Goal: Task Accomplishment & Management: Use online tool/utility

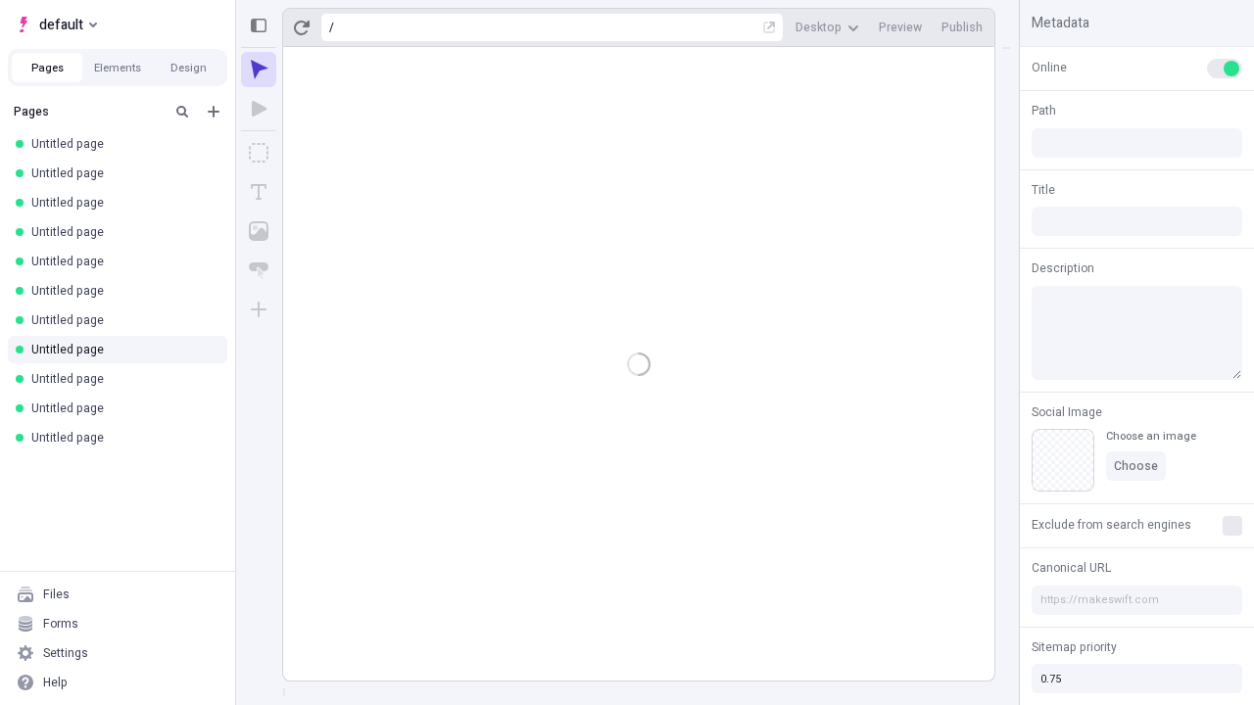
type input "/deep-link-acidus"
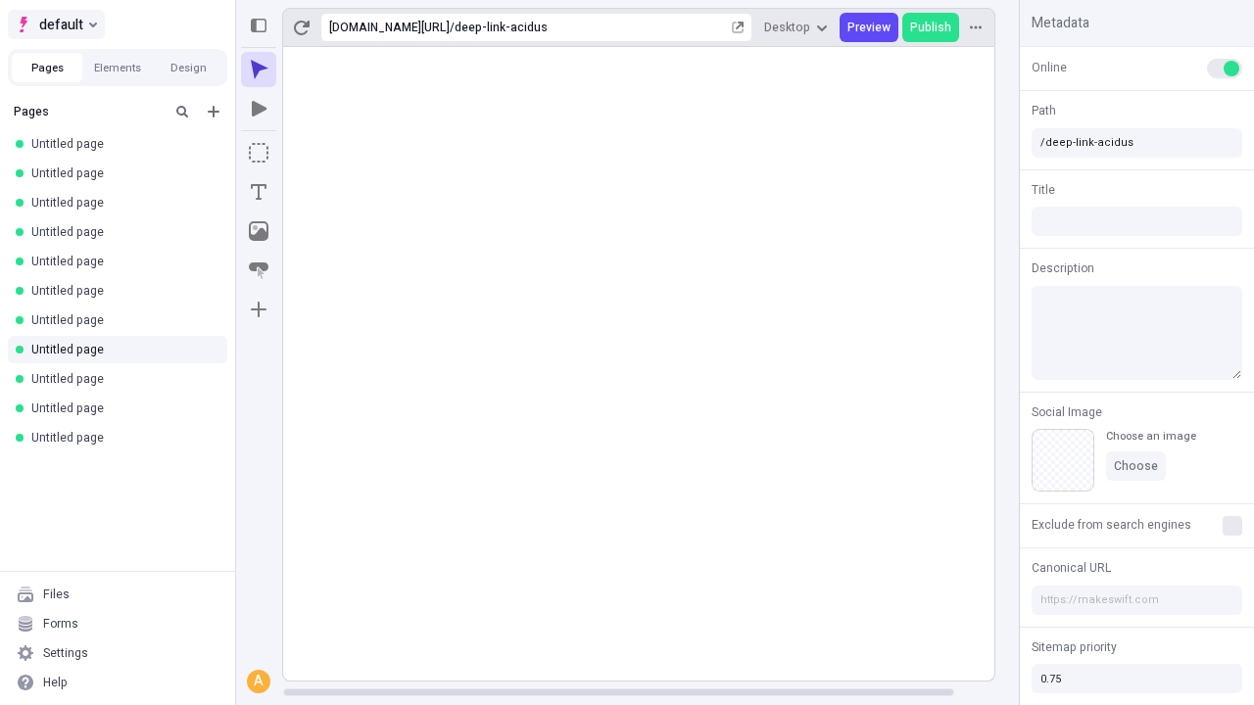
click at [55, 24] on span "default" at bounding box center [61, 25] width 44 height 24
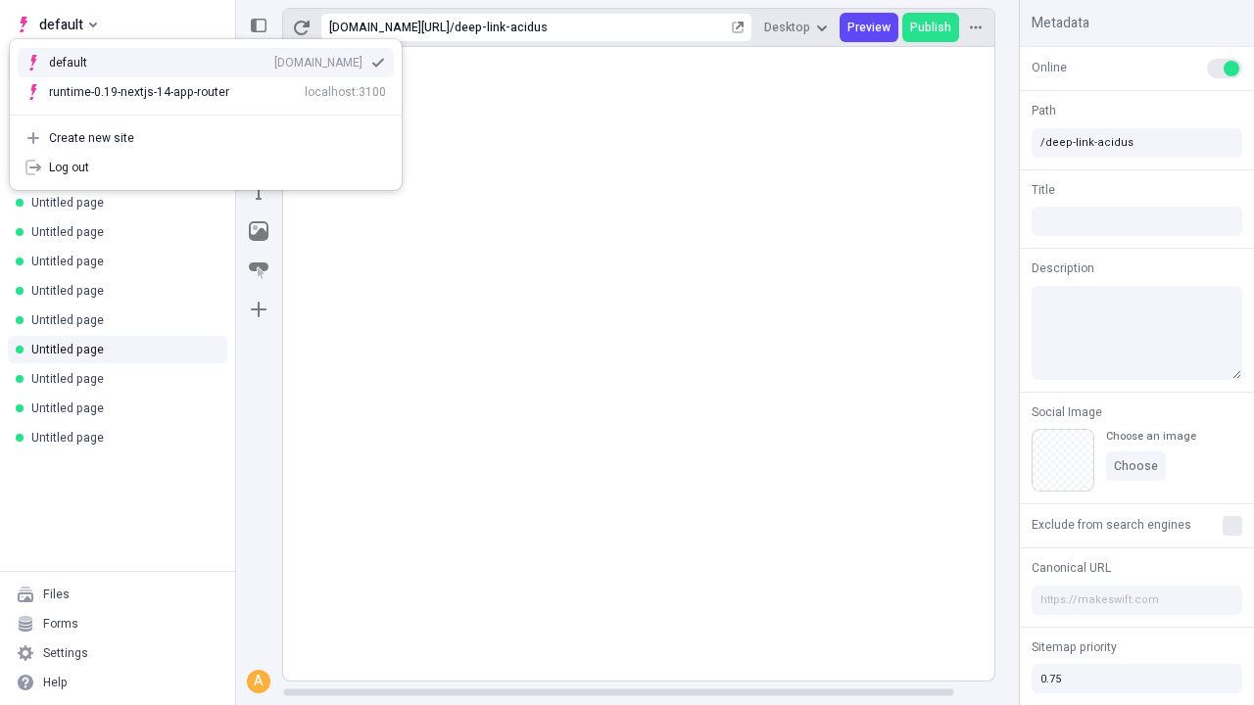
click at [274, 59] on div "[DOMAIN_NAME]" at bounding box center [318, 63] width 88 height 16
click at [214, 112] on icon "Add new" at bounding box center [214, 112] width 12 height 12
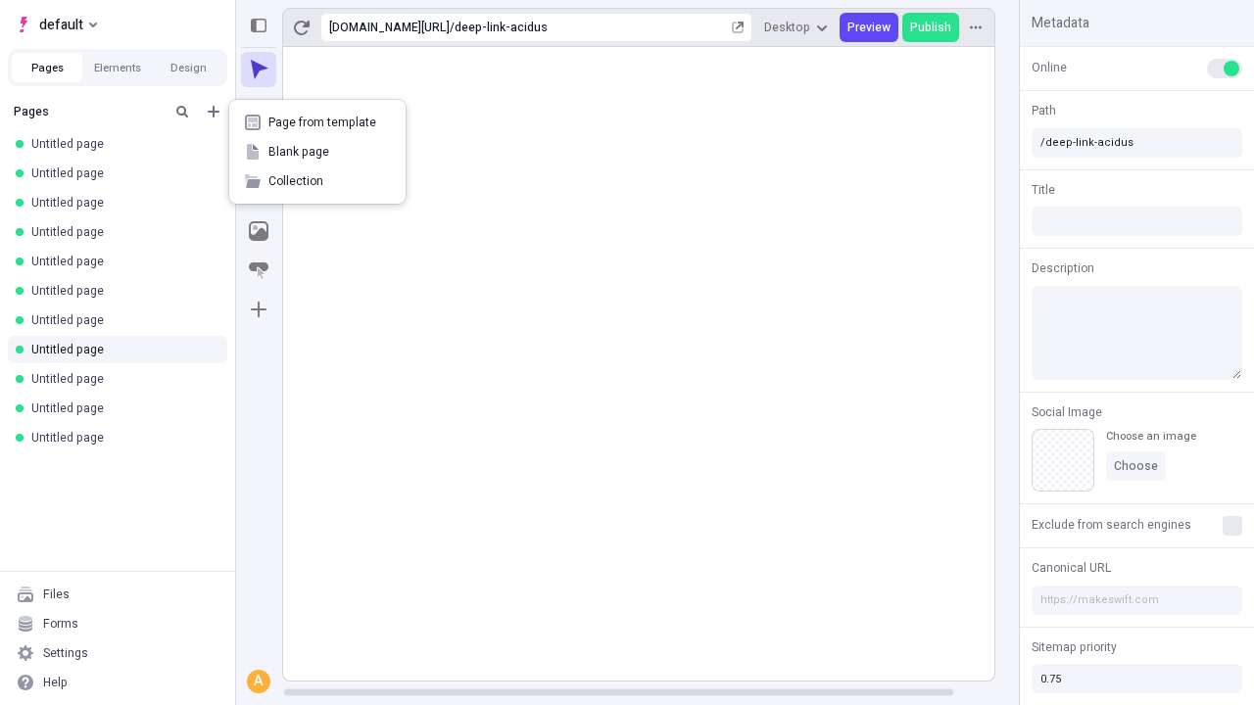
click at [317, 152] on span "Blank page" at bounding box center [329, 152] width 122 height 16
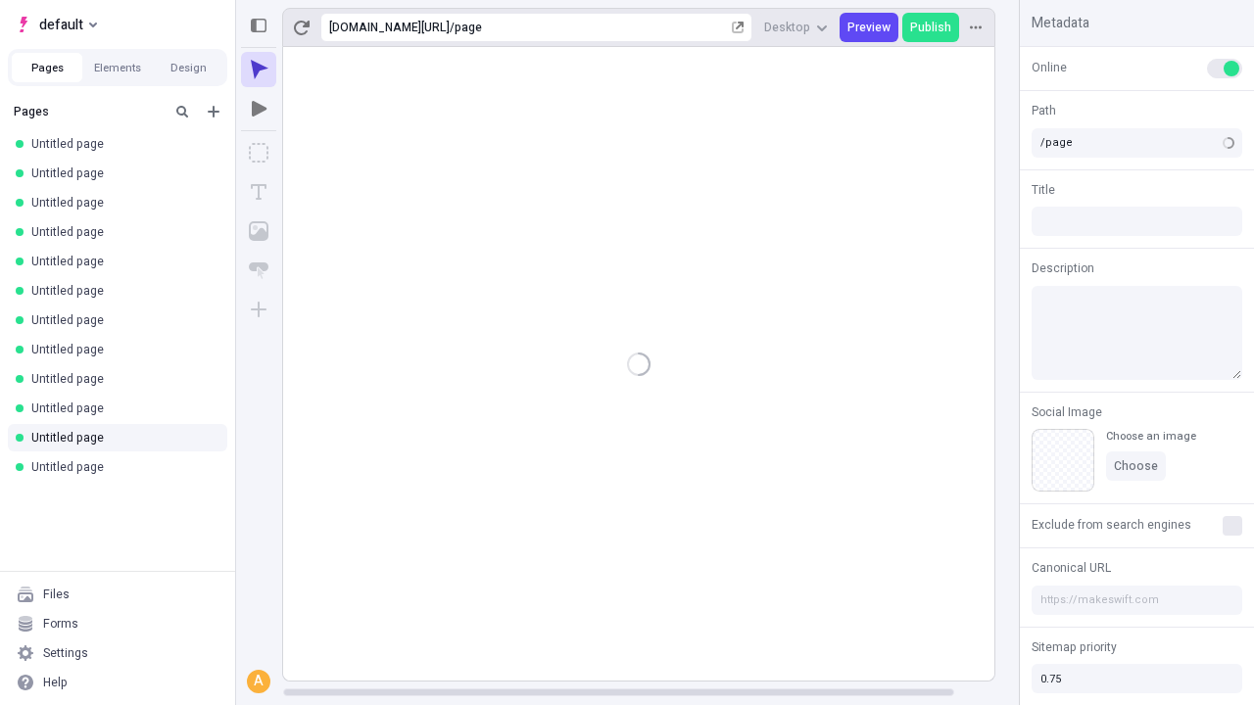
type input "/deep-link-dedico"
